Goal: Contribute content

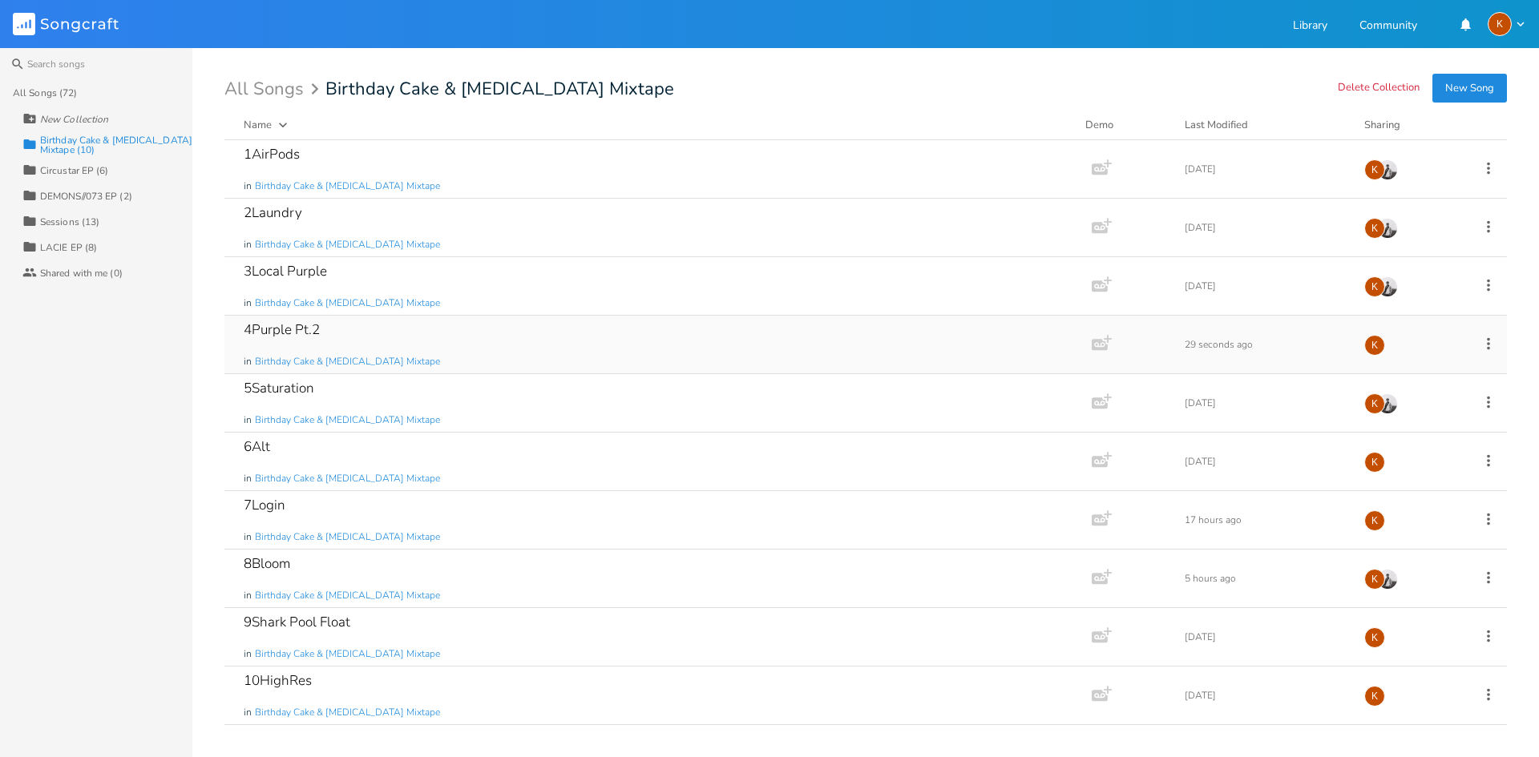
click at [452, 338] on div "4Purple Pt.2 in Birthday Cake & [MEDICAL_DATA] Mixtape" at bounding box center [655, 345] width 822 height 58
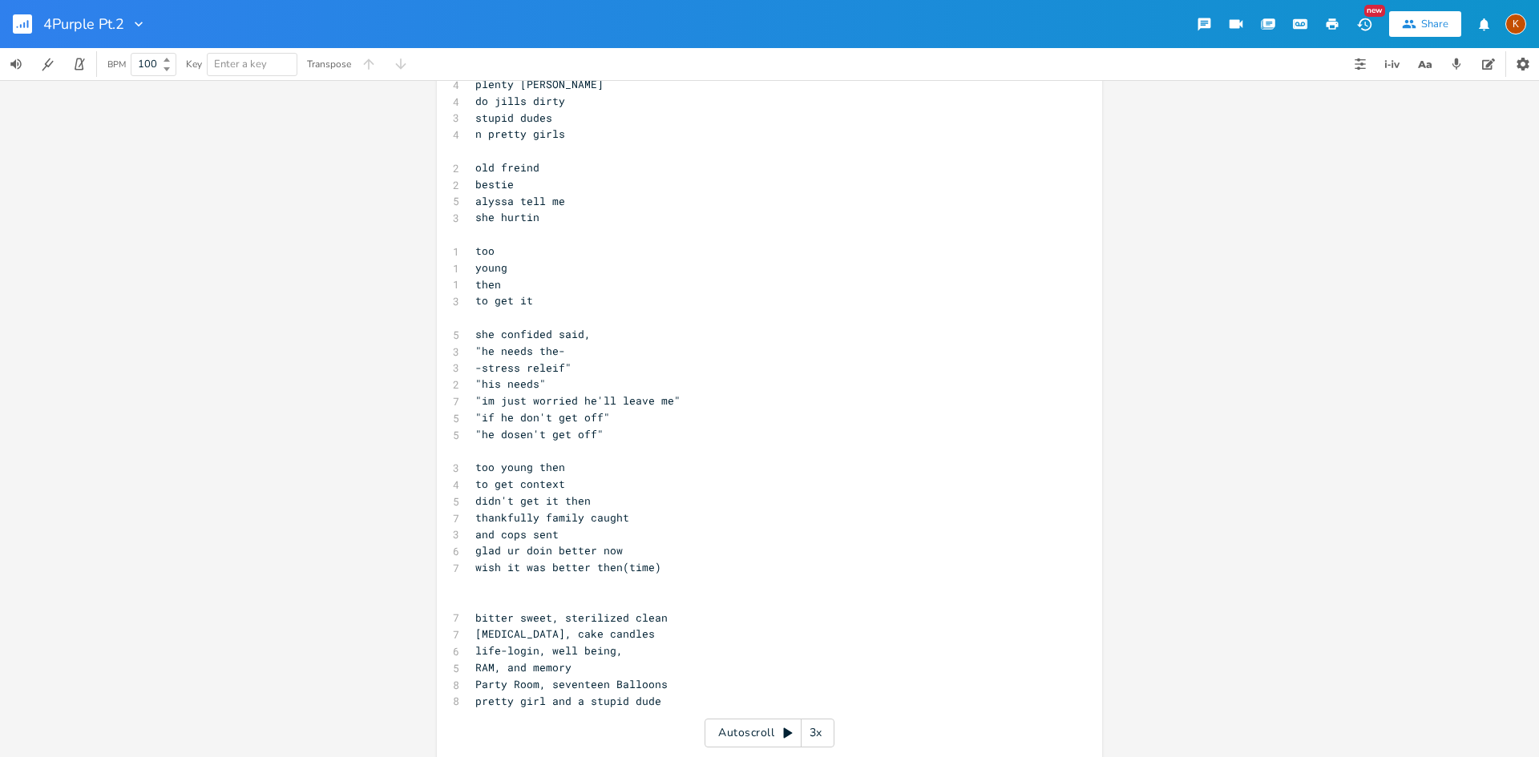
scroll to position [894, 0]
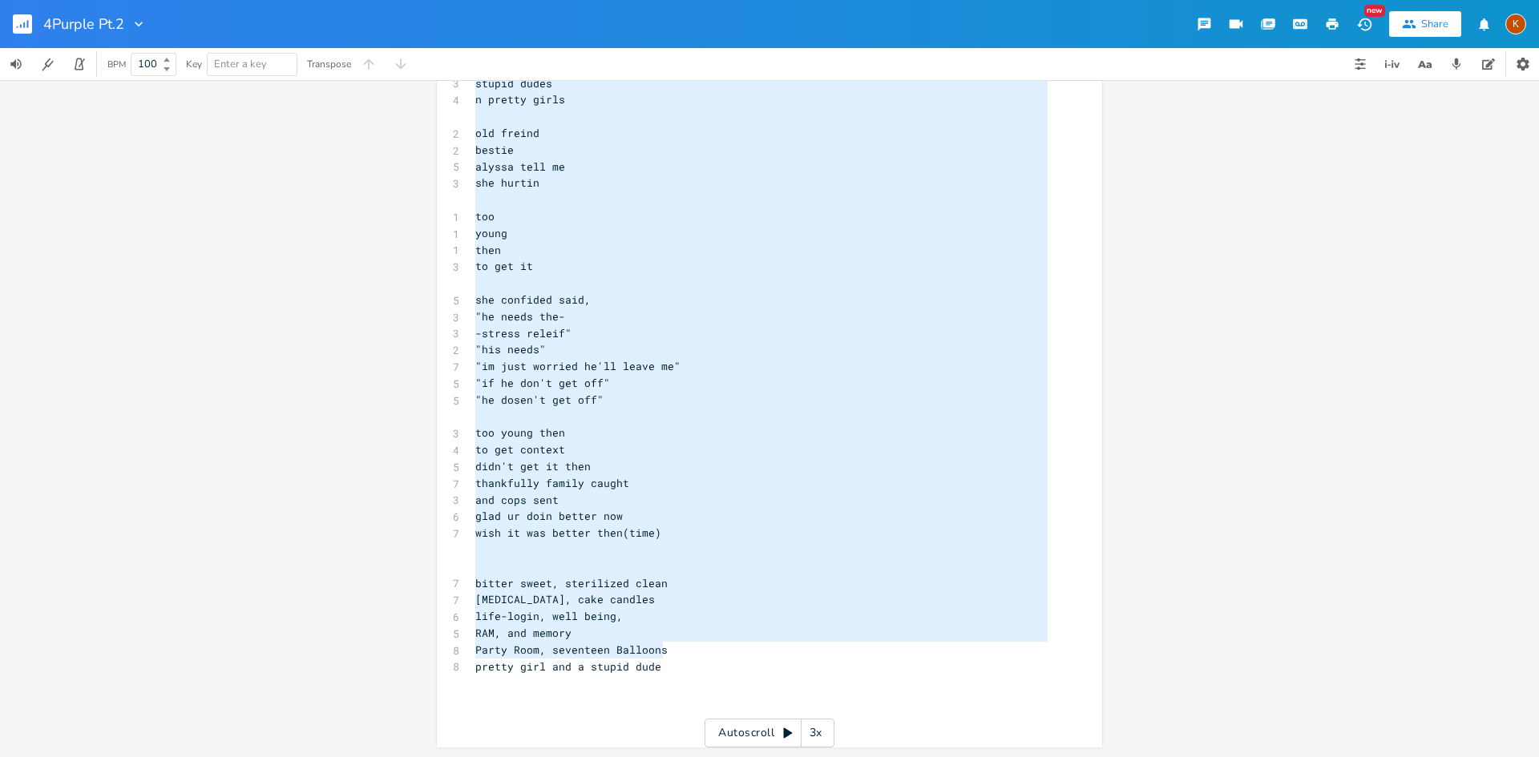
type textarea "[Intro] even if they get u off won't get off still get you often it confusing n…"
drag, startPoint x: 470, startPoint y: 121, endPoint x: 716, endPoint y: 660, distance: 591.8
click at [502, 555] on pre "​" at bounding box center [761, 550] width 579 height 17
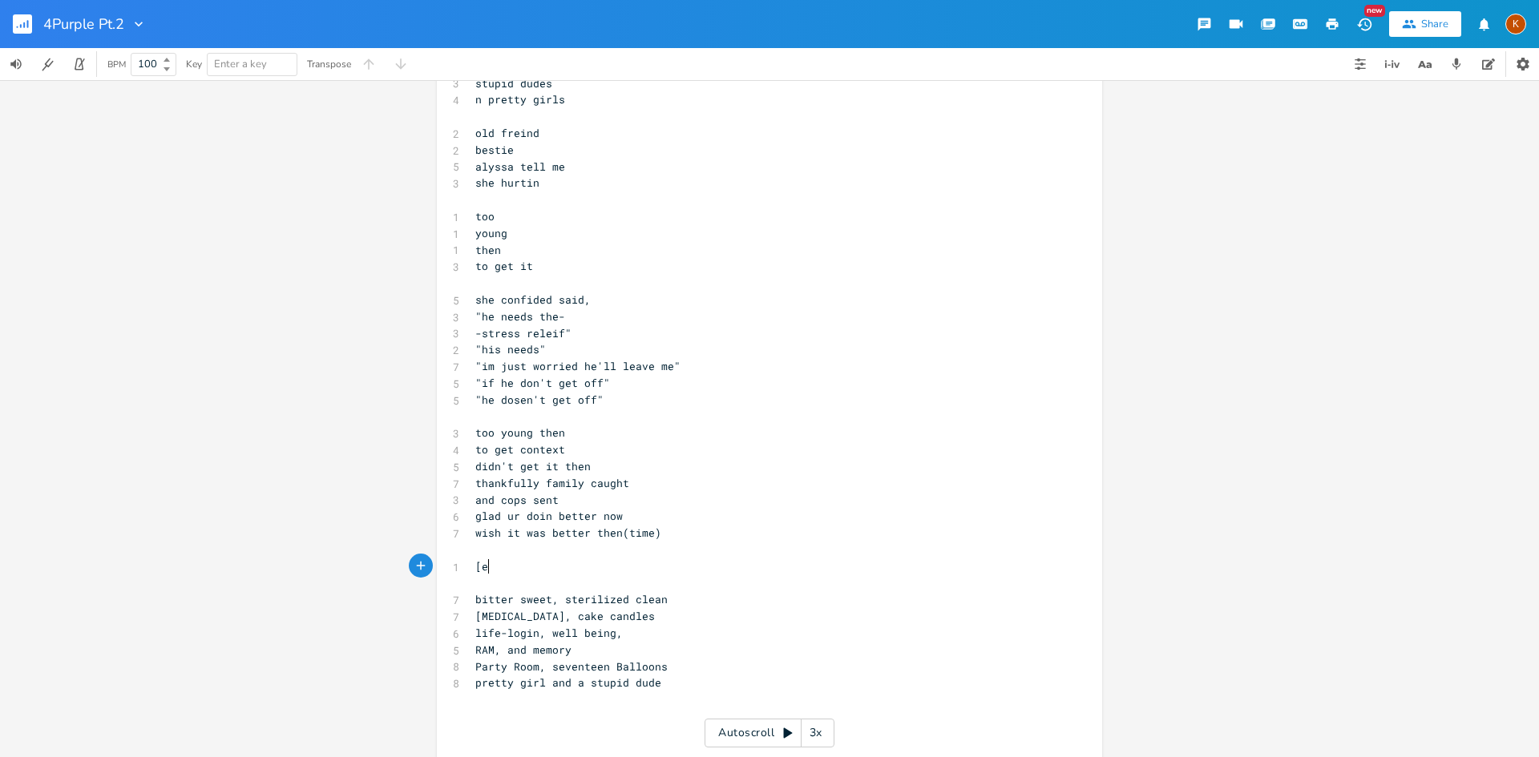
type textarea "[ed"
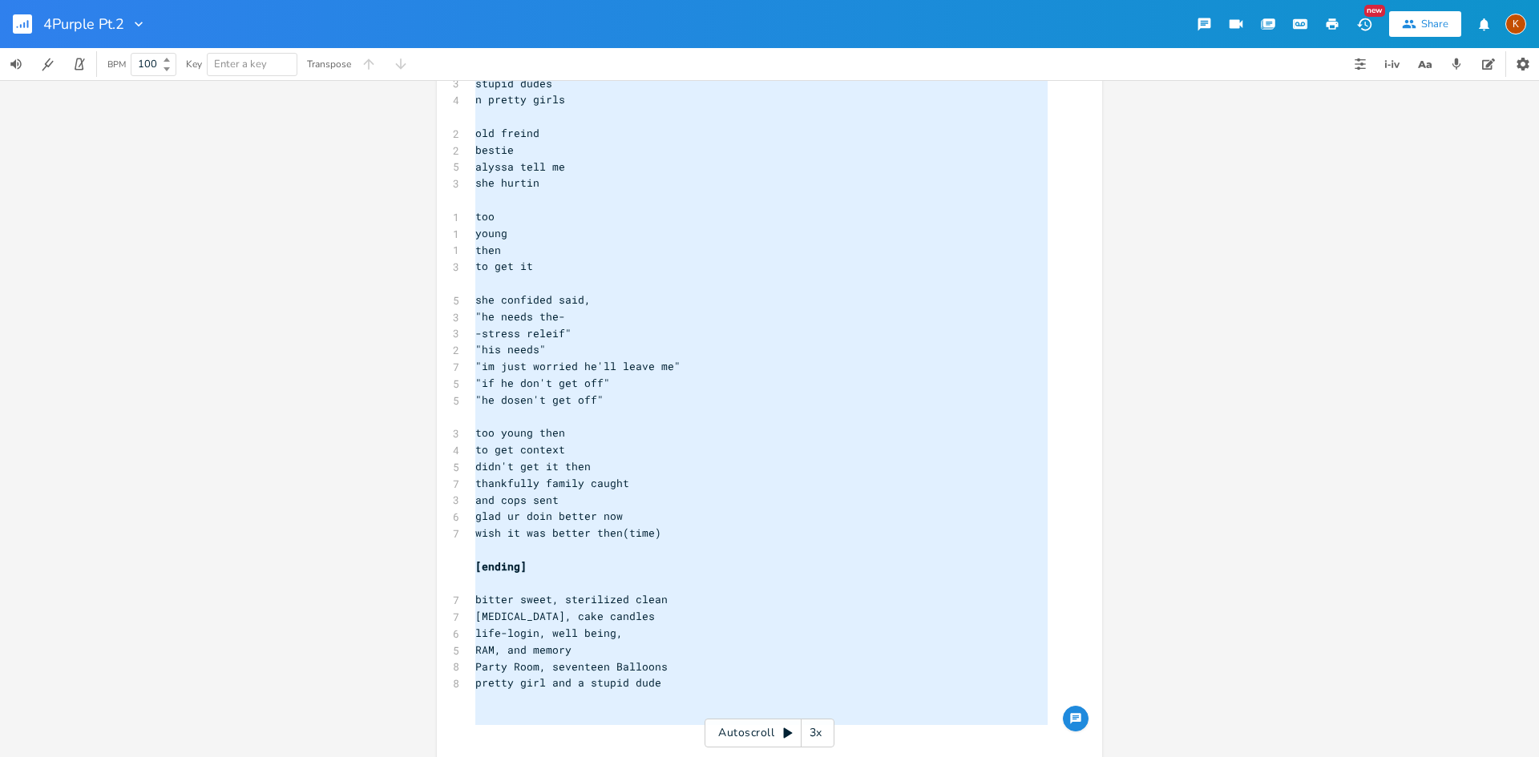
type textarea "[Intro] even if they get u off won't get off still get you often it confusing n…"
click at [18, 24] on rect "button" at bounding box center [22, 23] width 19 height 19
